Goal: Task Accomplishment & Management: Complete application form

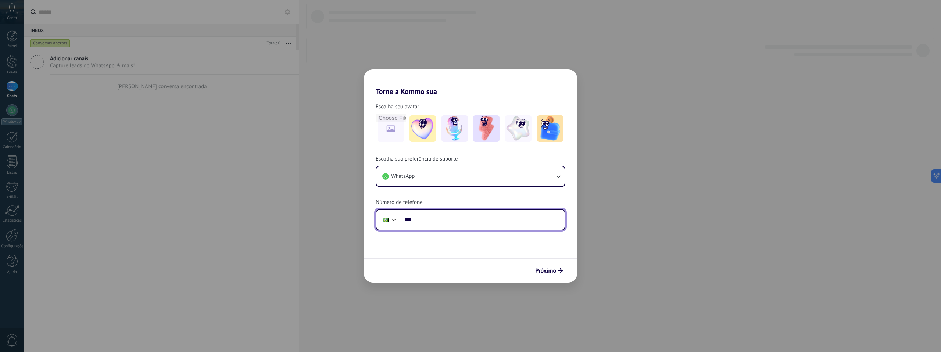
click at [424, 220] on input "***" at bounding box center [483, 219] width 164 height 17
click at [459, 221] on input "**********" at bounding box center [483, 219] width 164 height 17
type input "**********"
click at [544, 273] on span "Próximo" at bounding box center [545, 270] width 21 height 5
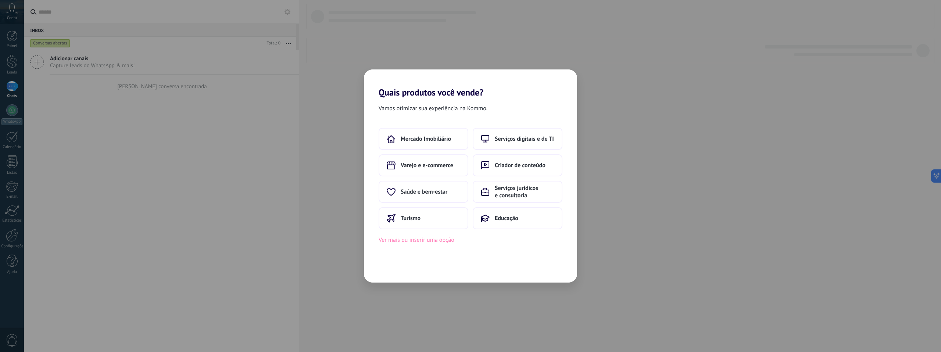
click at [436, 244] on button "Ver mais ou inserir uma opção" at bounding box center [417, 240] width 76 height 10
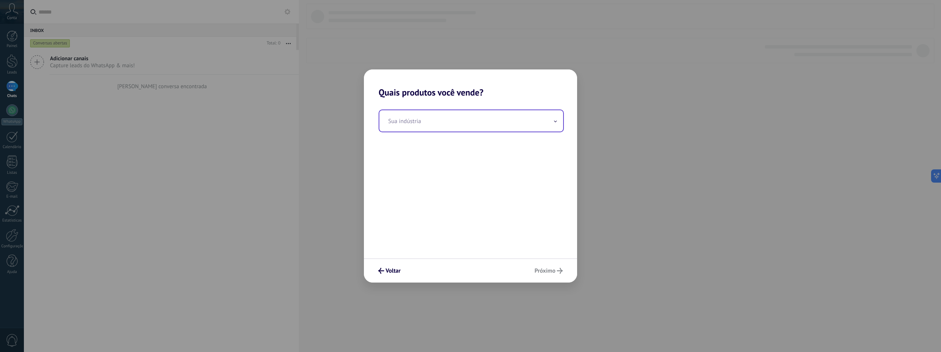
click at [462, 119] on input "text" at bounding box center [471, 120] width 184 height 21
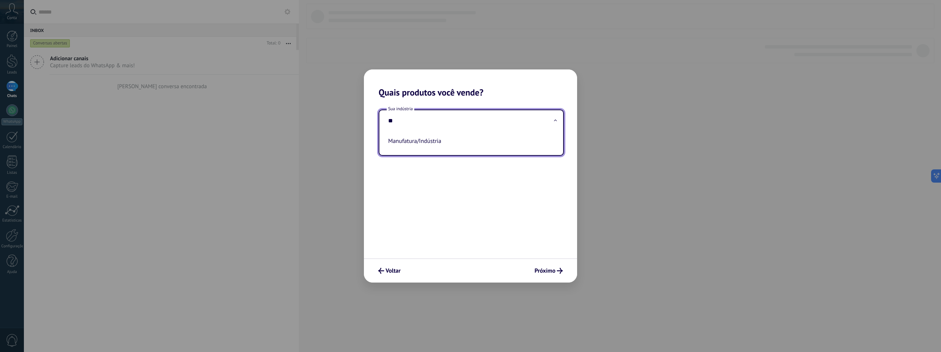
type input "*"
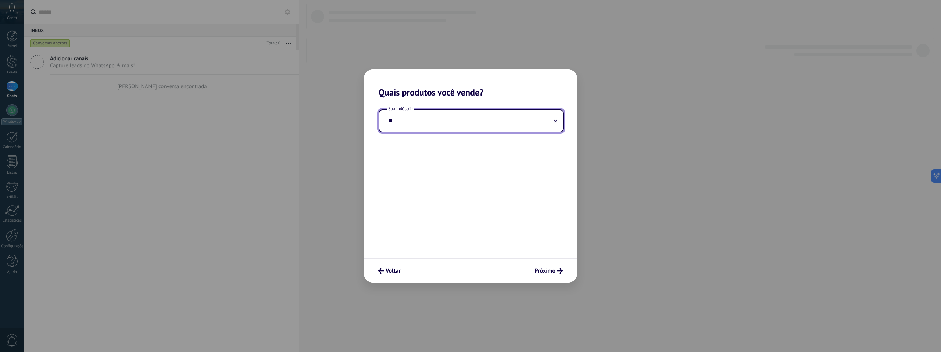
type input "*"
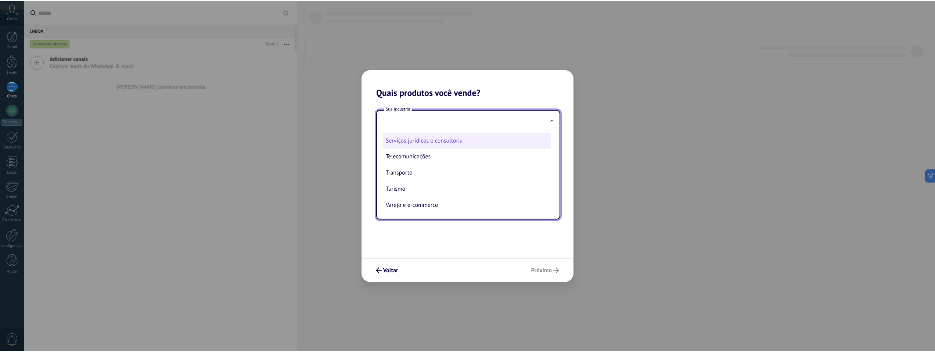
scroll to position [186, 0]
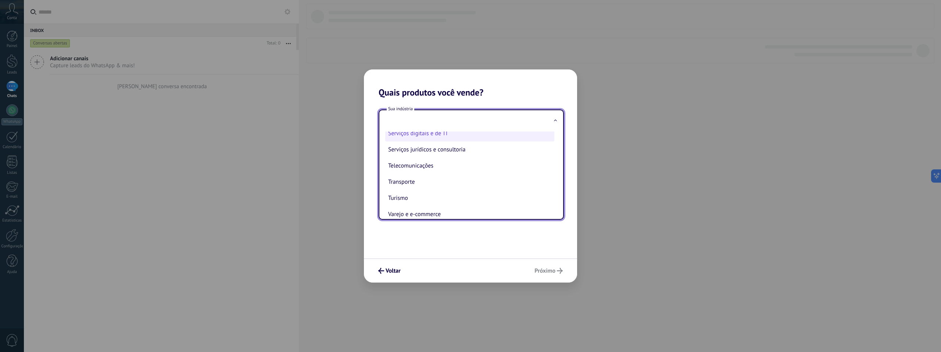
click at [439, 133] on li "Serviços digitais e de TI" at bounding box center [469, 133] width 169 height 16
type input "**********"
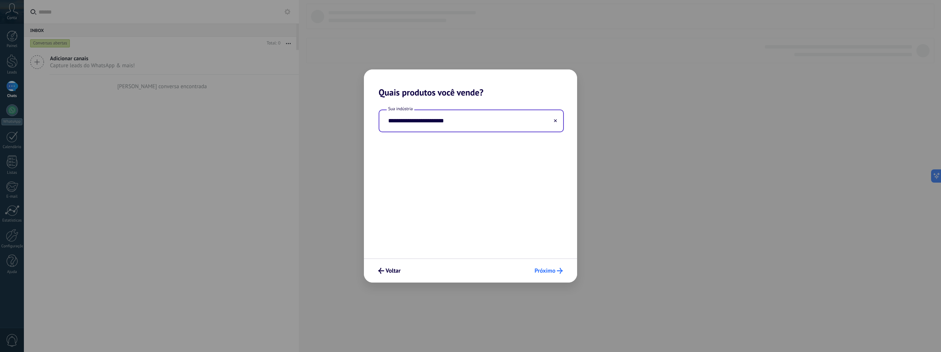
click at [560, 270] on use "submit" at bounding box center [560, 271] width 6 height 6
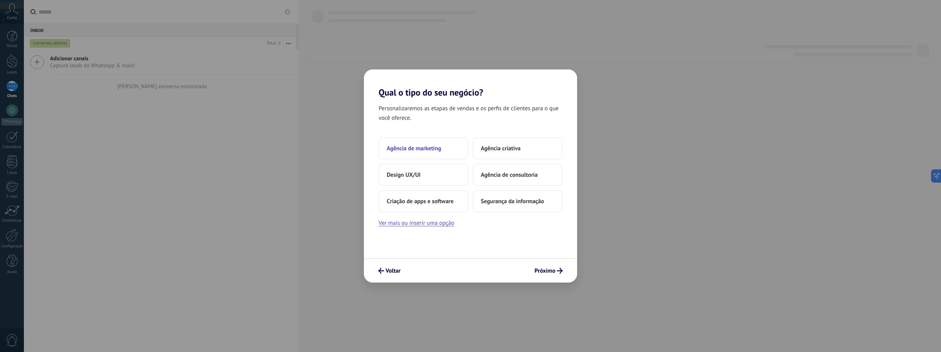
click at [421, 147] on span "Agência de marketing" at bounding box center [414, 148] width 54 height 7
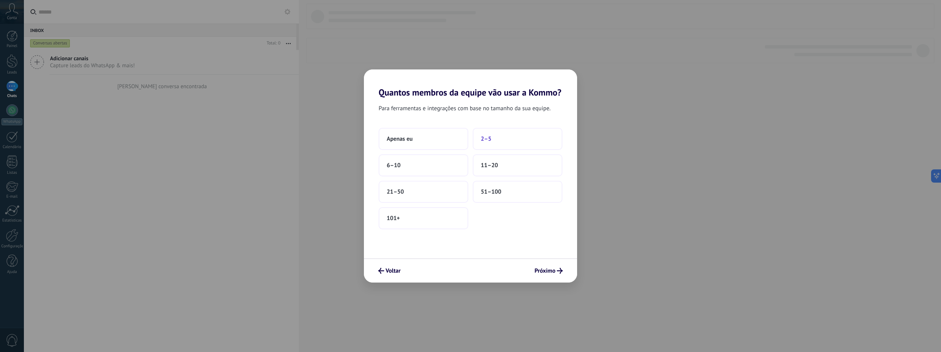
click at [508, 138] on button "2–5" at bounding box center [518, 139] width 90 height 22
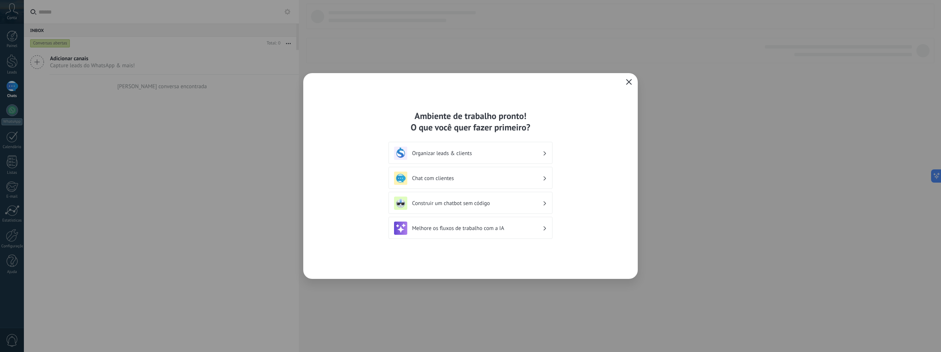
click at [481, 153] on h3 "Organizar leads & clients" at bounding box center [477, 153] width 130 height 7
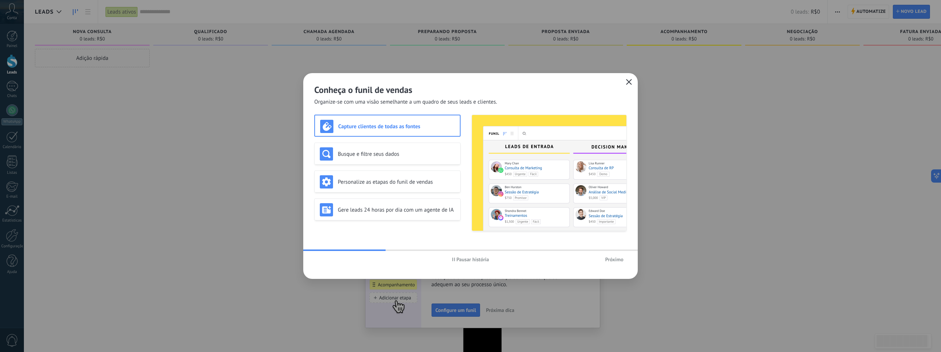
click at [610, 257] on span "Próximo" at bounding box center [614, 259] width 18 height 5
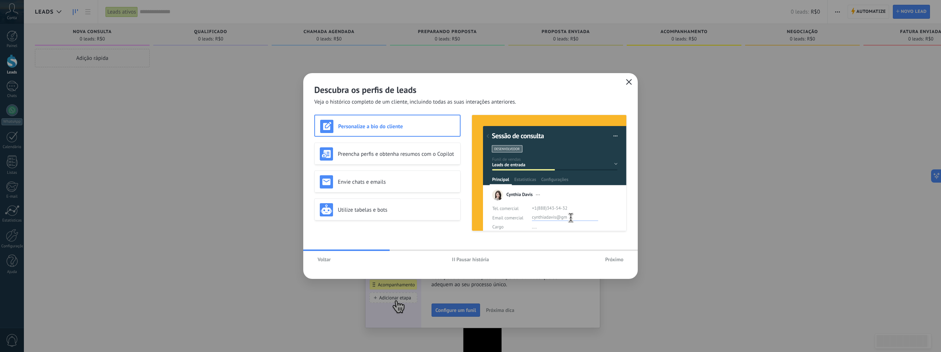
click at [327, 261] on span "Voltar" at bounding box center [324, 259] width 13 height 5
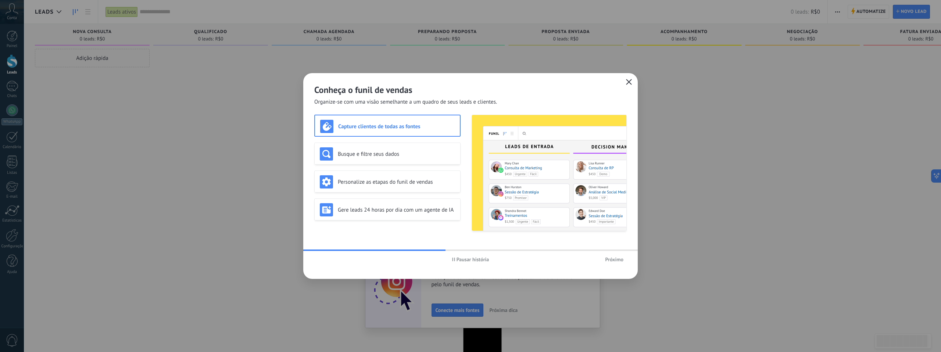
click at [608, 257] on span "Próximo" at bounding box center [614, 259] width 18 height 5
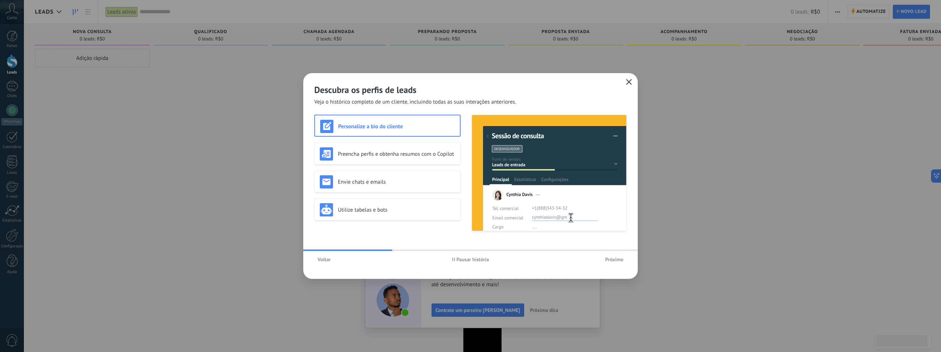
click at [609, 257] on span "Próximo" at bounding box center [614, 259] width 18 height 5
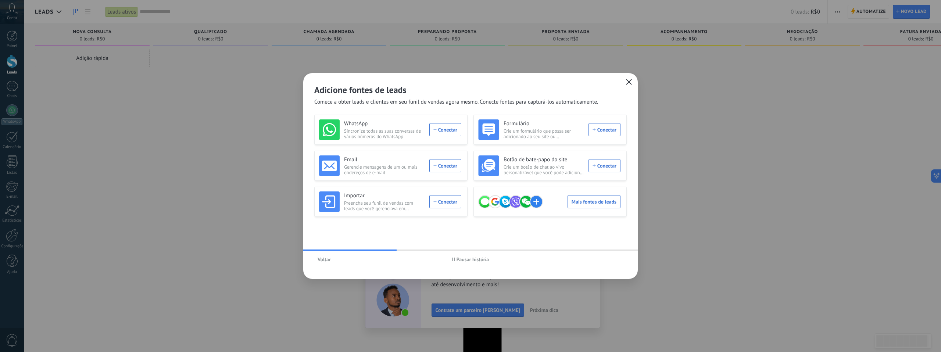
click at [630, 82] on icon "button" at bounding box center [629, 82] width 6 height 6
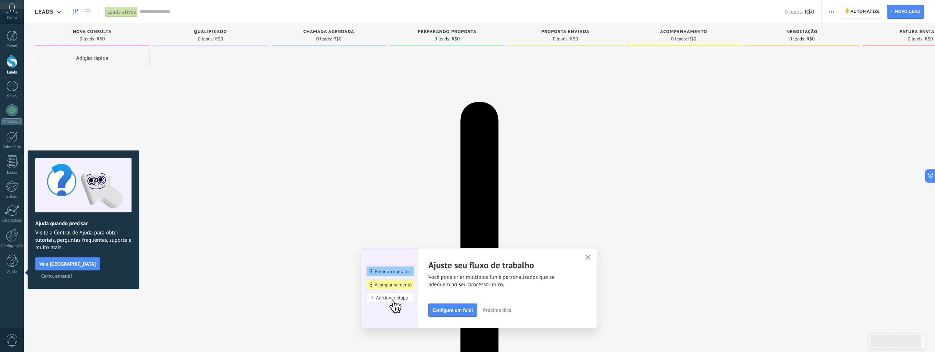
click at [591, 257] on icon "button" at bounding box center [588, 258] width 6 height 6
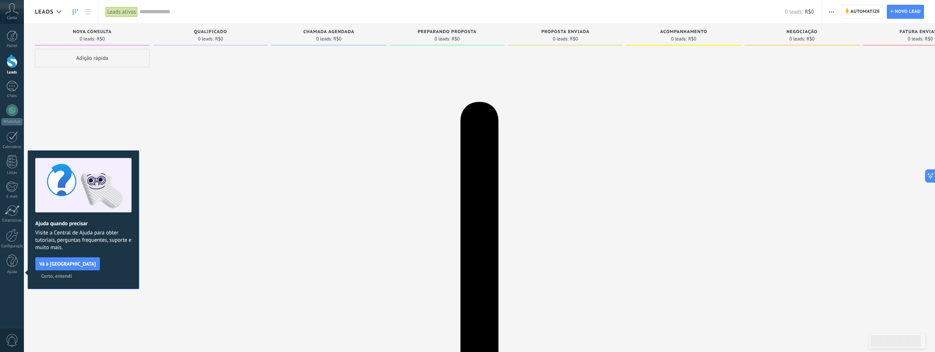
click at [14, 13] on icon at bounding box center [12, 8] width 13 height 11
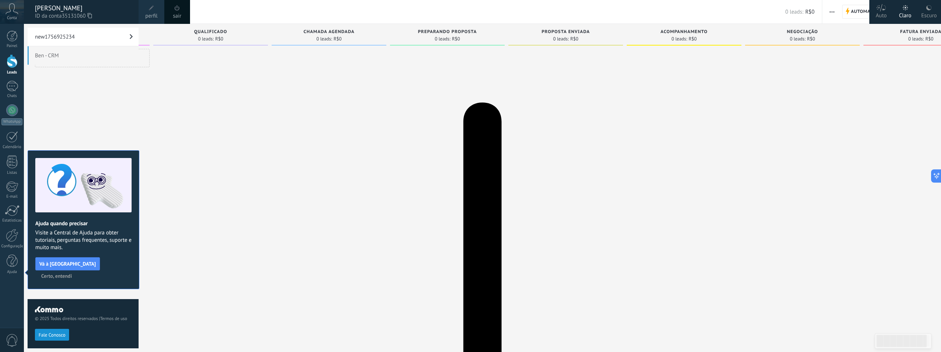
click at [8, 10] on icon at bounding box center [12, 8] width 13 height 11
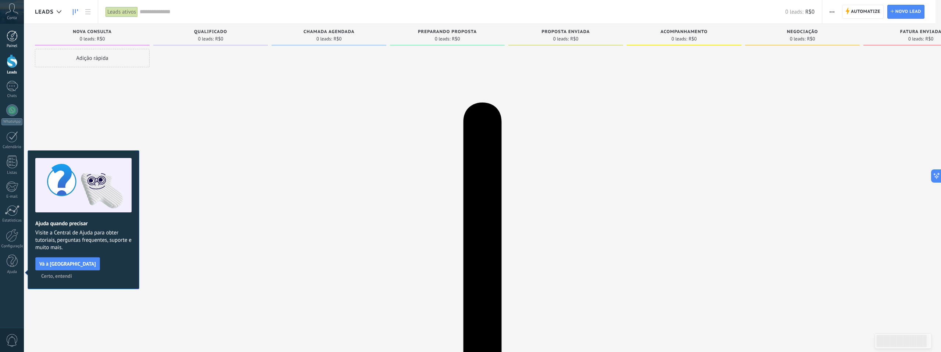
click at [7, 41] on div at bounding box center [12, 36] width 11 height 11
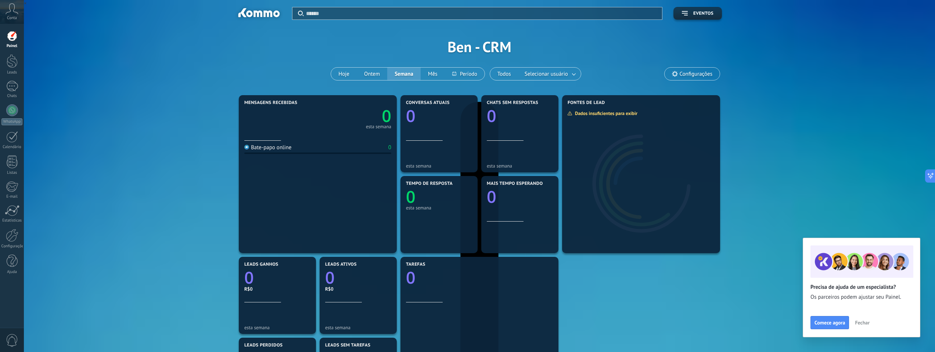
click at [12, 12] on icon at bounding box center [12, 8] width 13 height 11
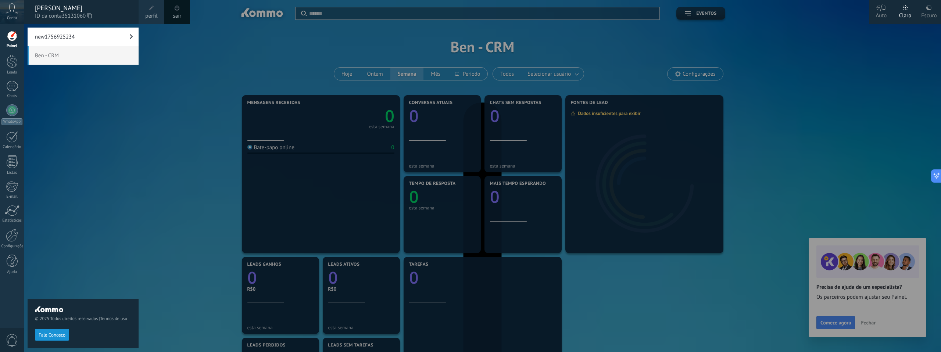
click at [149, 10] on span at bounding box center [151, 8] width 5 height 5
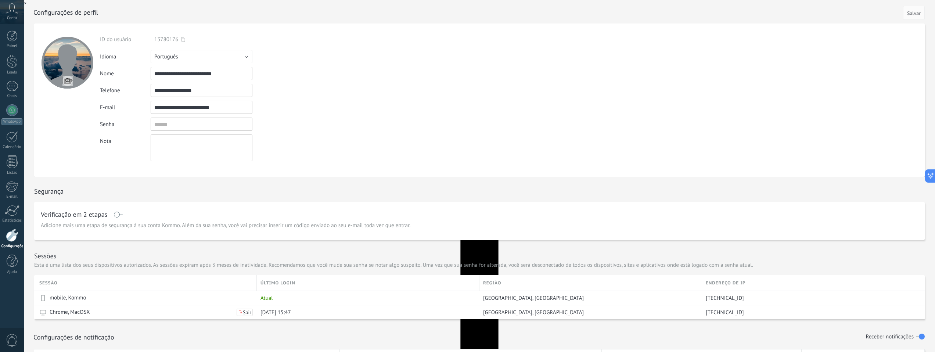
click at [14, 10] on use at bounding box center [12, 8] width 12 height 11
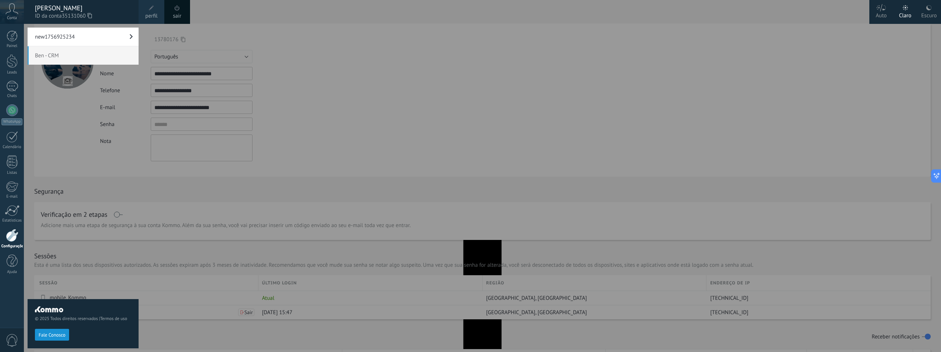
click at [8, 9] on icon at bounding box center [12, 8] width 13 height 11
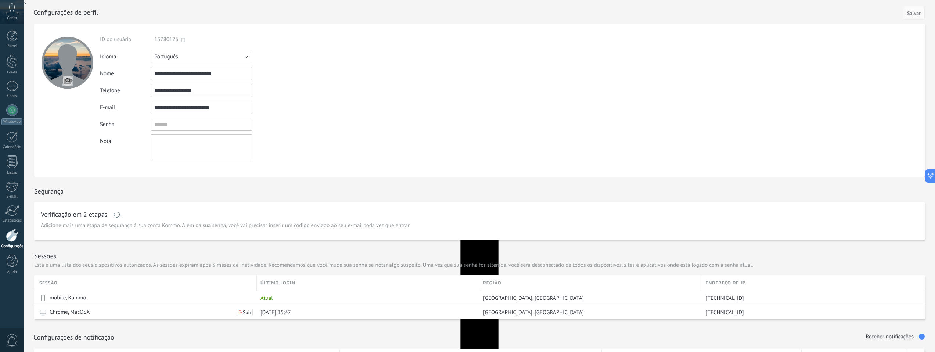
click at [10, 335] on span "0" at bounding box center [12, 340] width 12 height 13
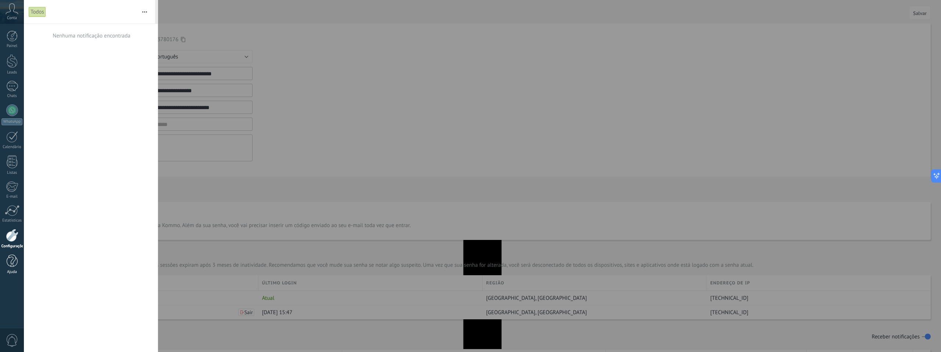
click at [7, 262] on div at bounding box center [12, 261] width 11 height 13
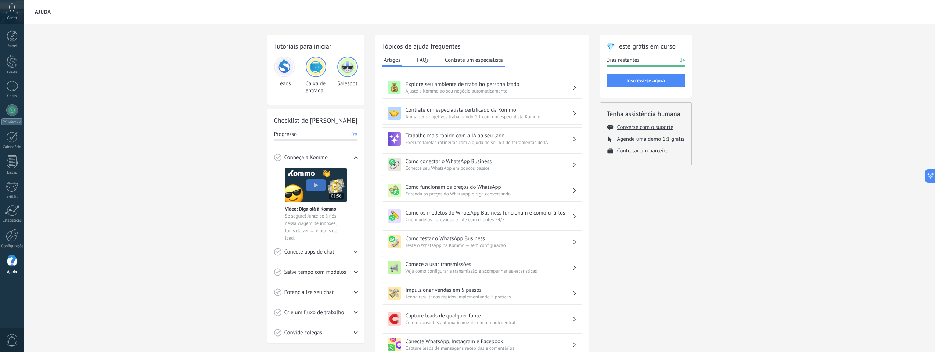
click at [139, 85] on div "Tutoriais para iniciar Leads Caixa de entrada Salesbot Checklist de Início Rápi…" at bounding box center [479, 252] width 911 height 456
click at [14, 12] on use at bounding box center [12, 8] width 12 height 11
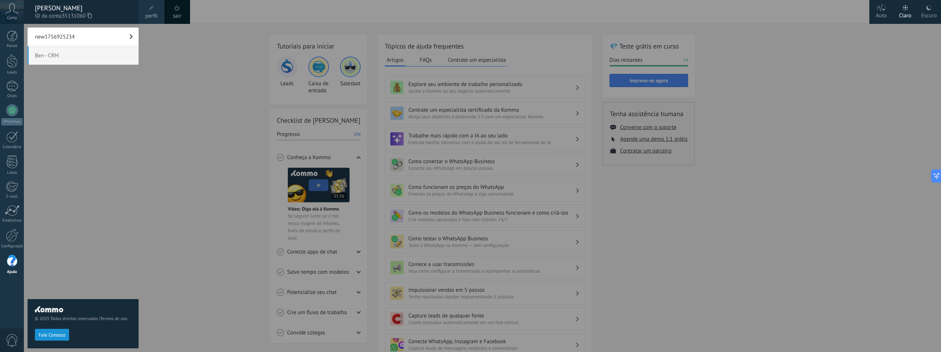
click at [78, 37] on link "new1756925234" at bounding box center [83, 37] width 111 height 18
